Goal: Information Seeking & Learning: Learn about a topic

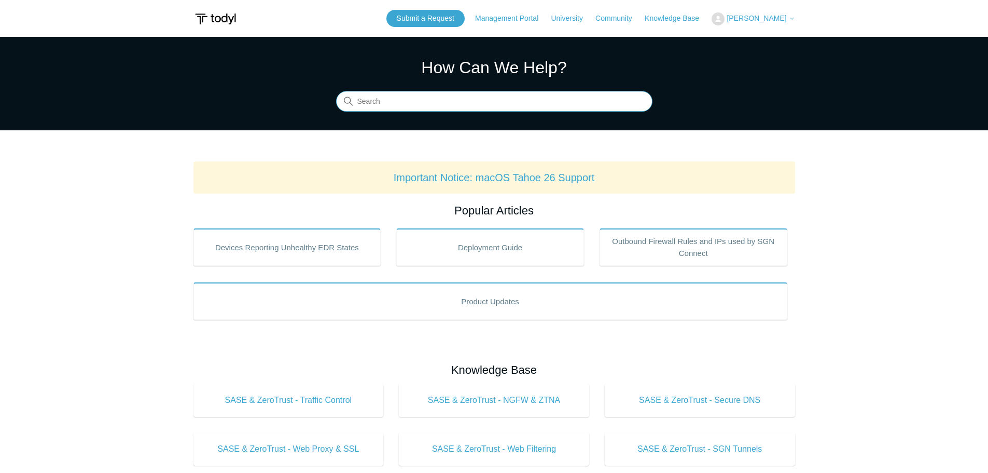
click at [398, 102] on input "Search" at bounding box center [494, 101] width 316 height 21
type input "zero trust"
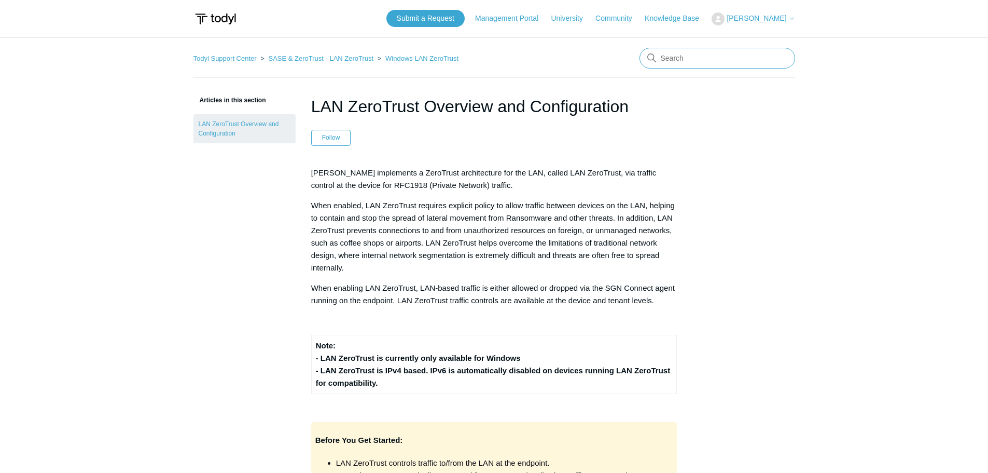
click at [694, 54] on input "Search" at bounding box center [718, 58] width 156 height 21
type input "mfa"
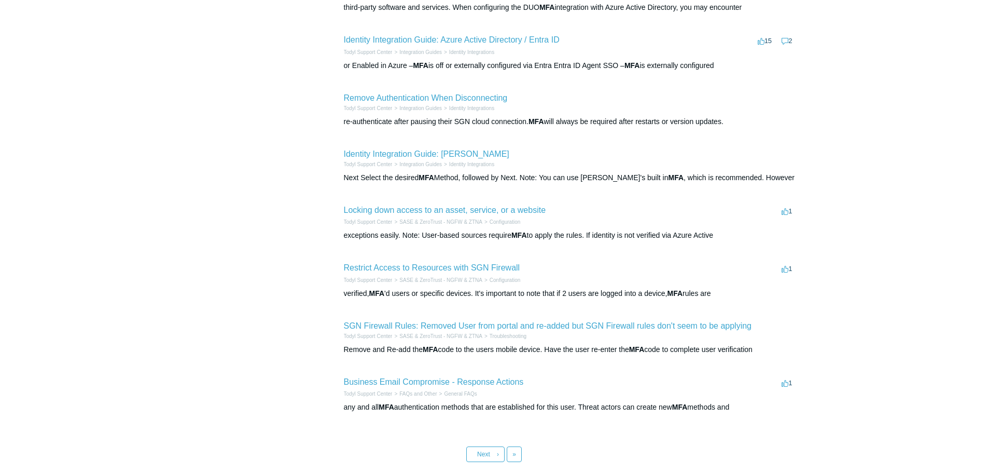
scroll to position [311, 0]
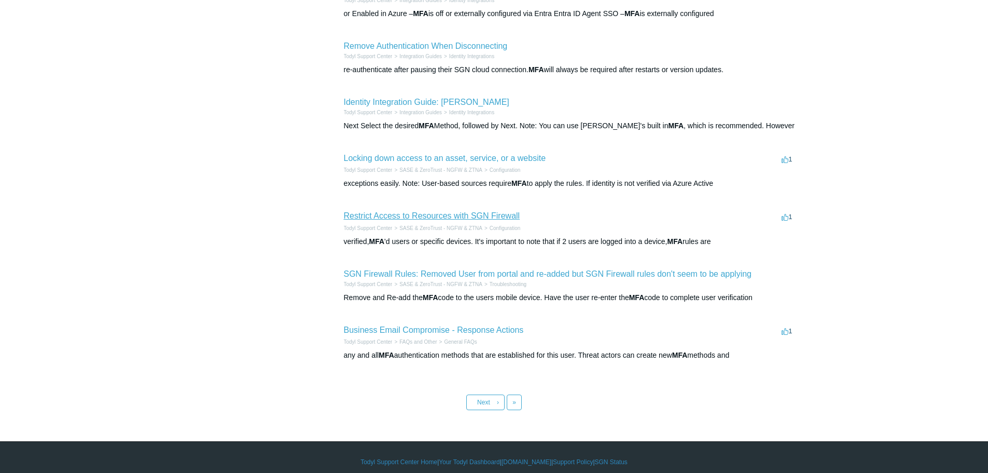
click at [466, 213] on link "Restrict Access to Resources with SGN Firewall" at bounding box center [432, 215] width 176 height 9
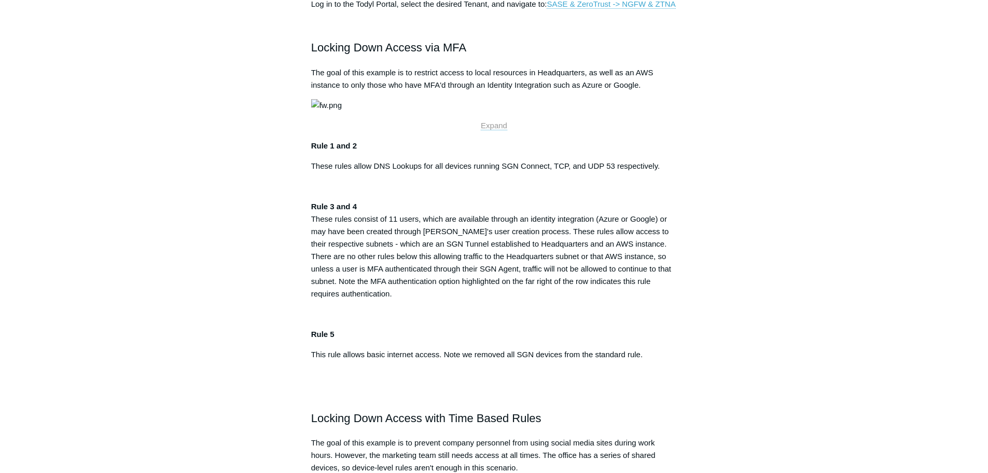
scroll to position [259, 0]
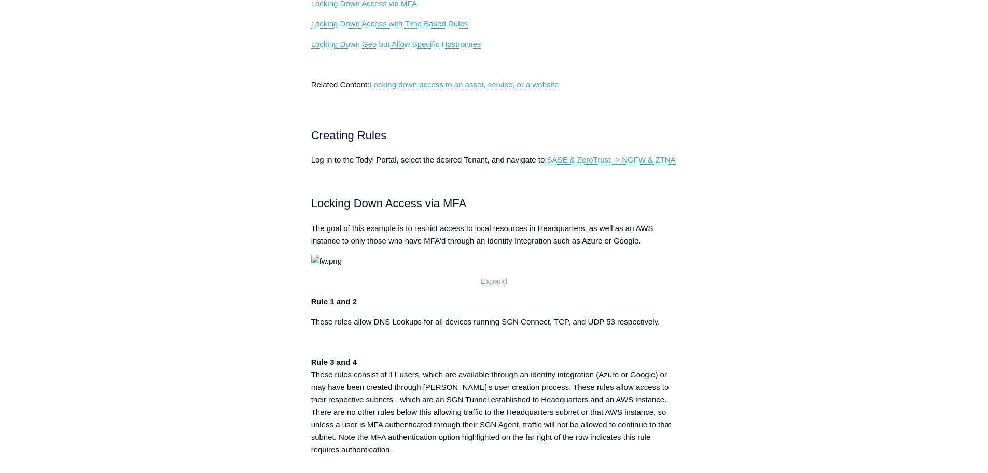
click at [342, 267] on img at bounding box center [326, 261] width 31 height 12
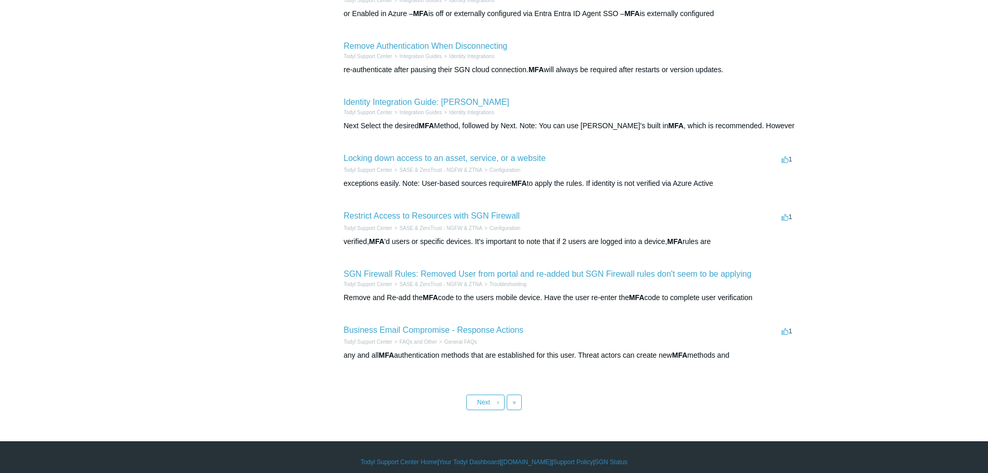
scroll to position [311, 0]
click at [451, 219] on link "Restrict Access to Resources with SGN Firewall" at bounding box center [432, 215] width 176 height 9
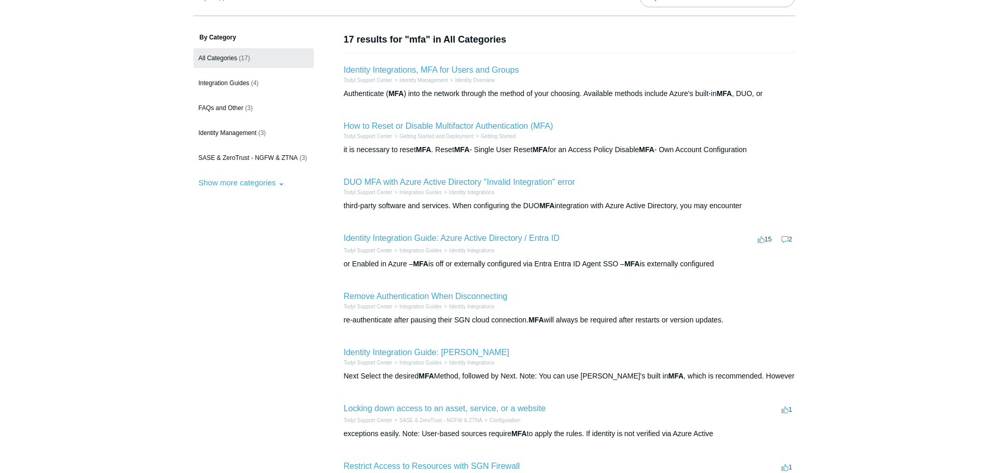
scroll to position [9, 0]
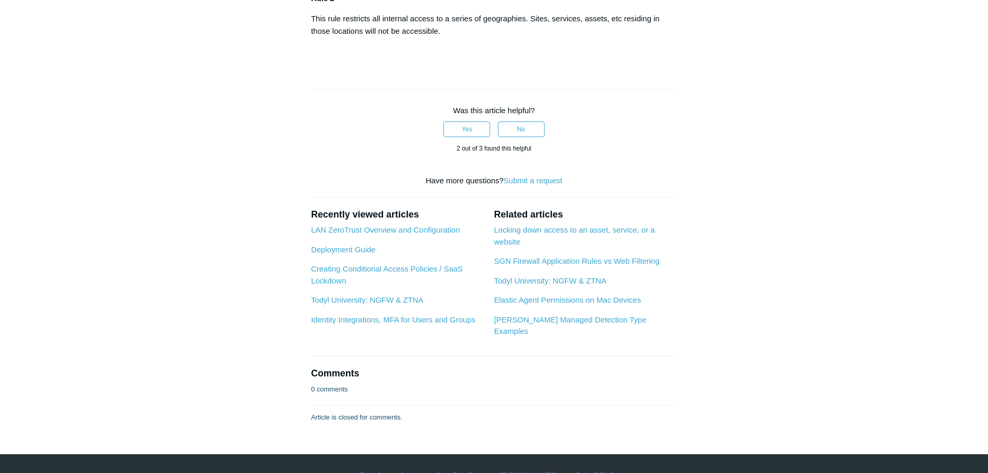
scroll to position [1452, 0]
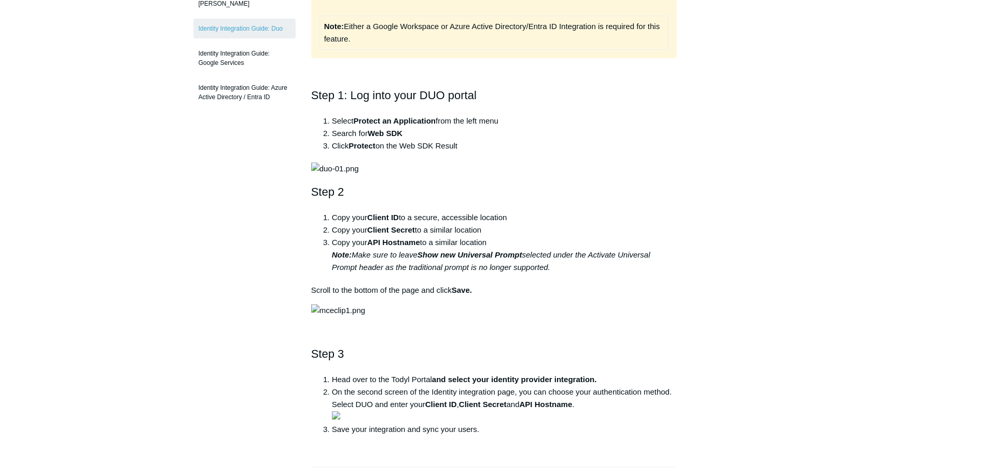
scroll to position [156, 0]
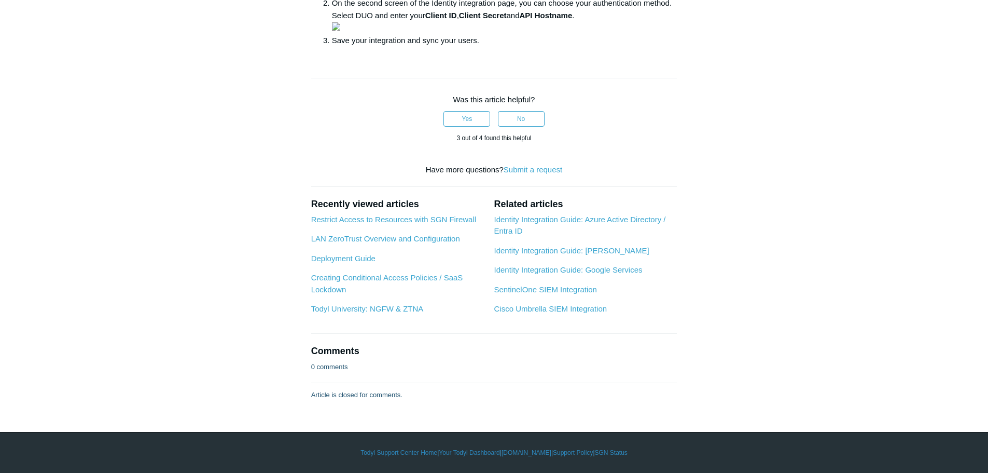
scroll to position [1204, 0]
click at [568, 289] on link "SentinelOne SIEM Integration" at bounding box center [545, 289] width 103 height 9
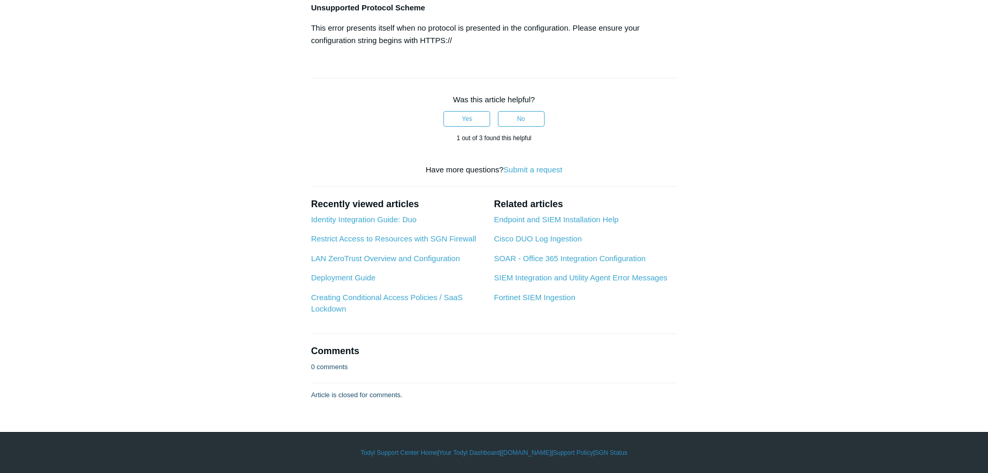
scroll to position [3580, 0]
click at [353, 239] on link "Restrict Access to Resources with SGN Firewall" at bounding box center [393, 238] width 165 height 9
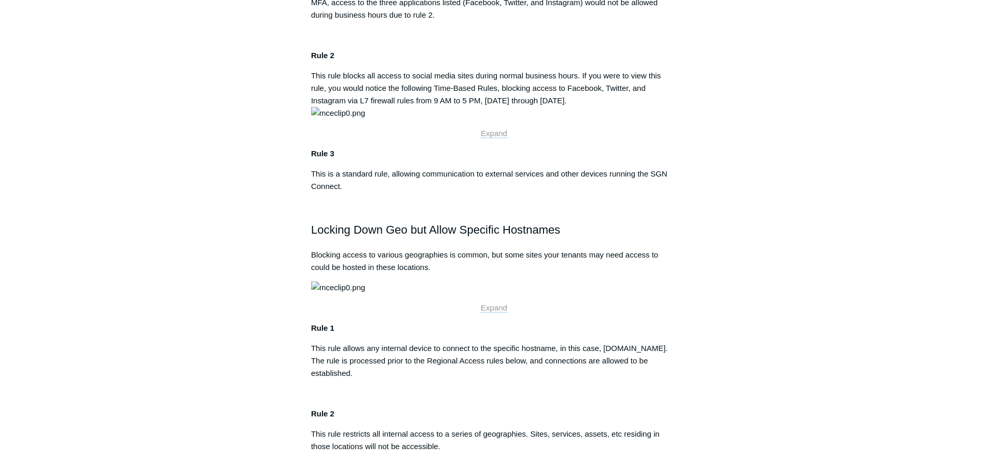
scroll to position [1297, 0]
